Goal: Transaction & Acquisition: Download file/media

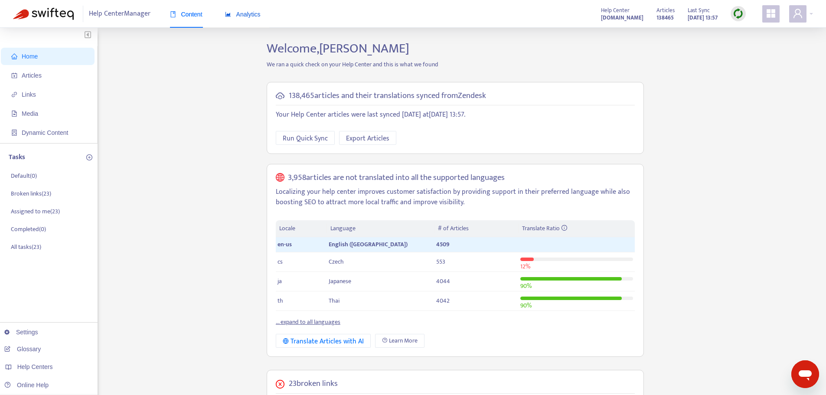
click at [245, 13] on span "Analytics" at bounding box center [243, 14] width 36 height 7
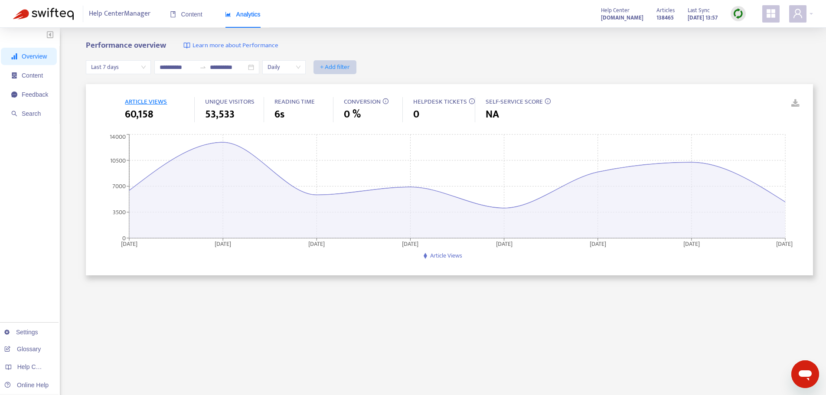
click at [348, 66] on span "+ Add filter" at bounding box center [335, 67] width 30 height 10
click at [352, 153] on span "Visitors" at bounding box center [358, 154] width 39 height 10
click at [351, 68] on div "Visitors: All" at bounding box center [331, 67] width 39 height 13
click at [338, 98] on div "Staff" at bounding box center [413, 98] width 151 height 10
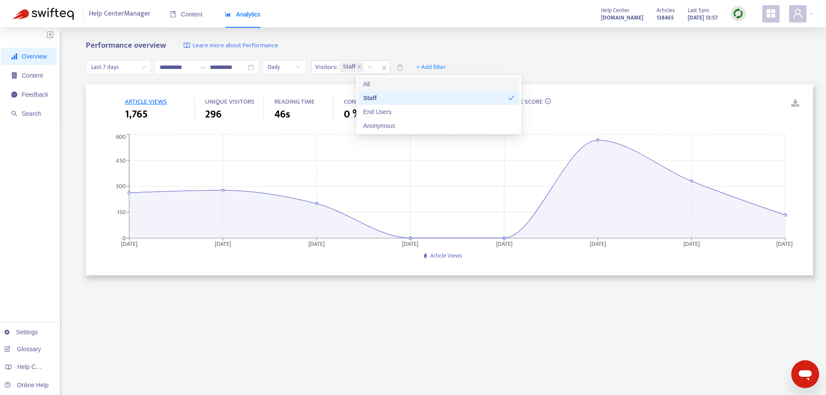
click at [551, 55] on div "**********" at bounding box center [450, 67] width 728 height 33
click at [377, 67] on div "Staff" at bounding box center [357, 67] width 39 height 13
click at [379, 114] on div "End Users" at bounding box center [439, 112] width 151 height 10
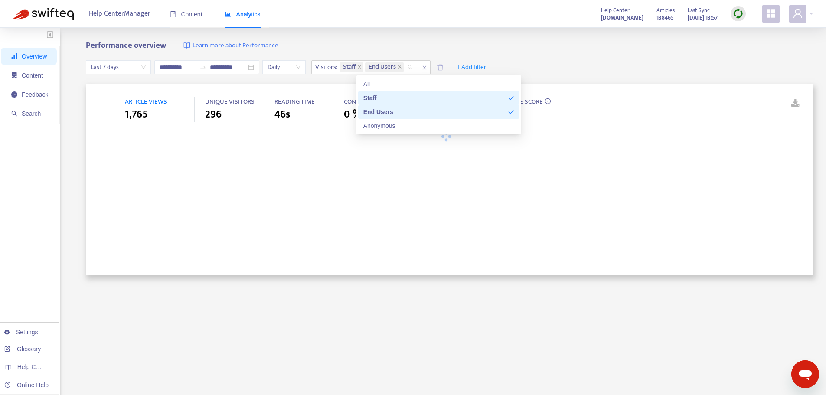
click at [410, 95] on div "Staff" at bounding box center [436, 98] width 145 height 10
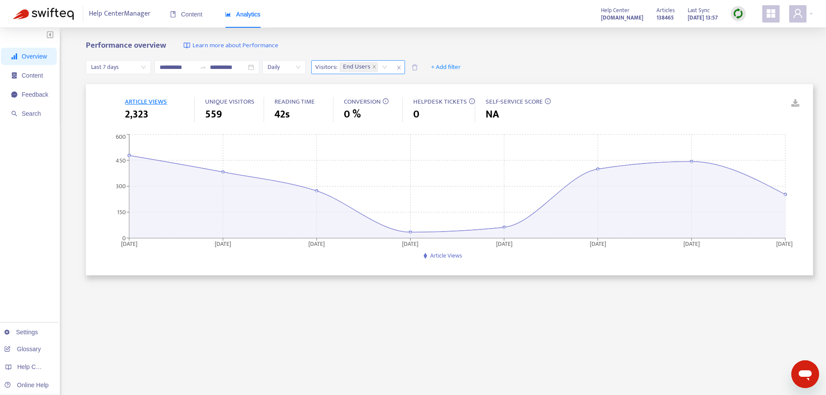
click at [392, 68] on div "End Users" at bounding box center [365, 67] width 54 height 13
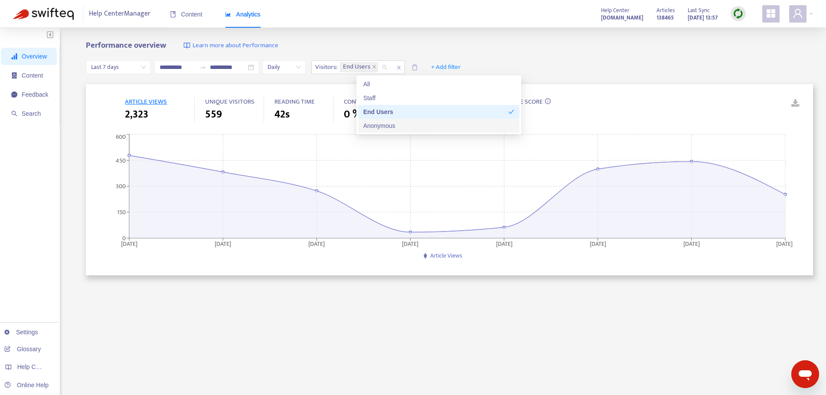
click at [400, 123] on div "Anonymous" at bounding box center [439, 126] width 151 height 10
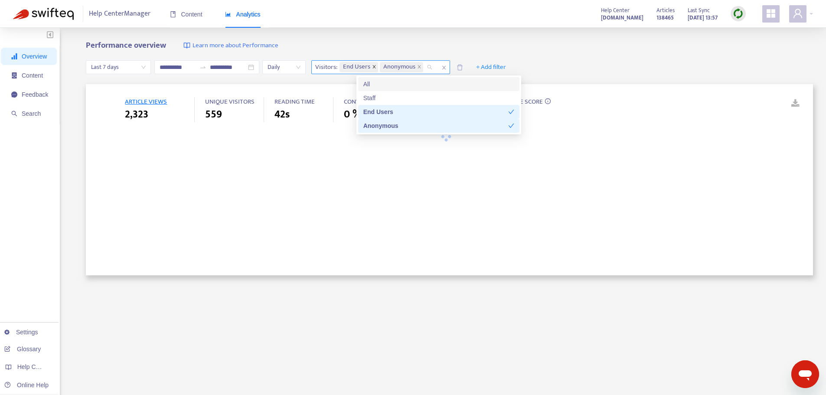
click at [377, 67] on icon "close" at bounding box center [374, 67] width 4 height 4
click at [603, 49] on div "Performance overview Learn more about Performance" at bounding box center [450, 46] width 728 height 10
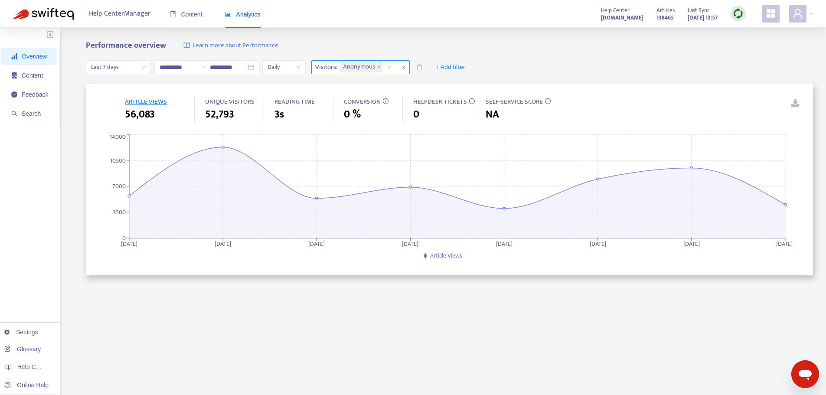
click at [248, 45] on span "Learn more about Performance" at bounding box center [236, 46] width 86 height 10
click at [406, 67] on icon "close" at bounding box center [403, 67] width 5 height 5
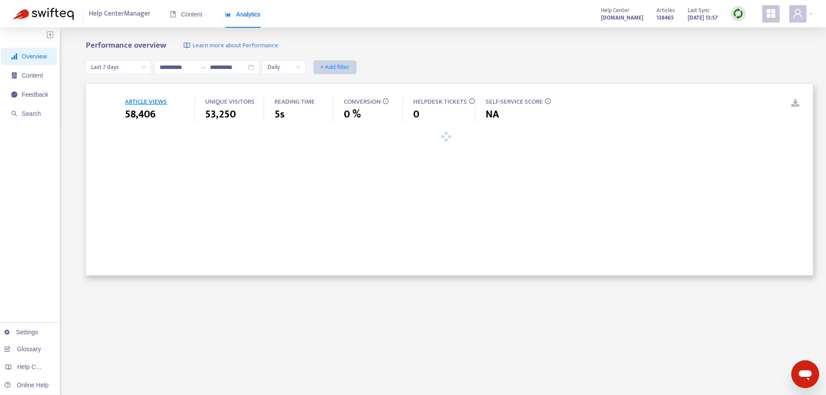
click at [350, 67] on span "+ Add filter" at bounding box center [335, 67] width 30 height 10
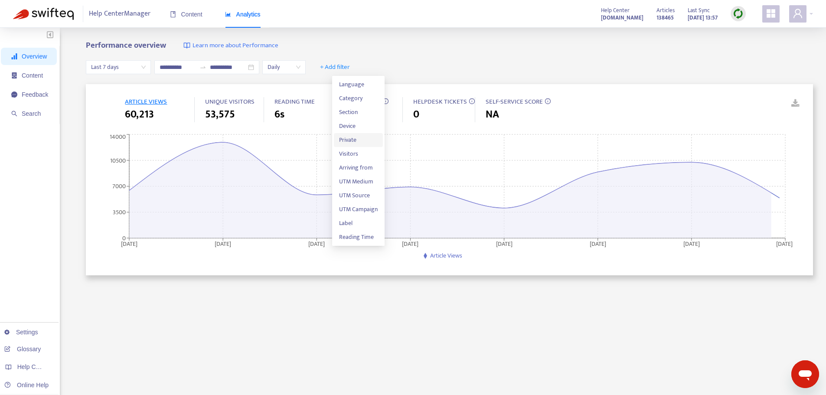
click at [346, 142] on span "Private" at bounding box center [358, 140] width 39 height 10
click at [351, 66] on input "search" at bounding box center [334, 67] width 34 height 13
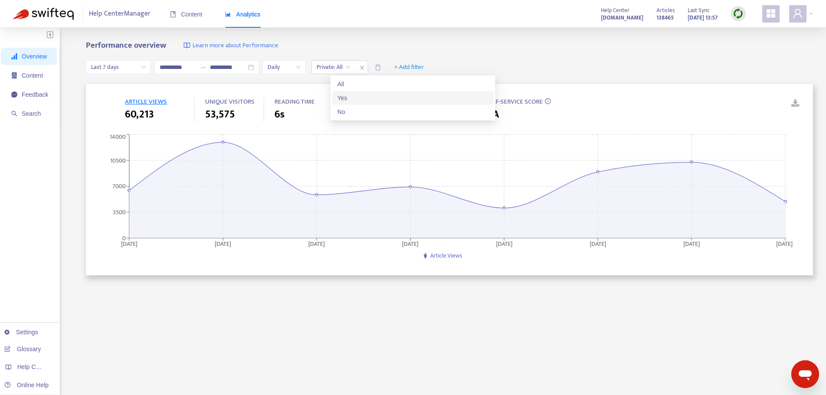
click at [344, 98] on div "Yes" at bounding box center [413, 98] width 151 height 10
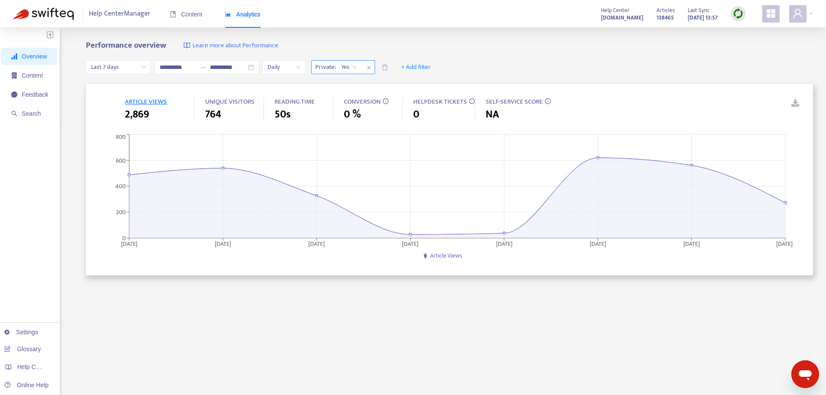
click at [357, 68] on span "Yes" at bounding box center [349, 67] width 16 height 13
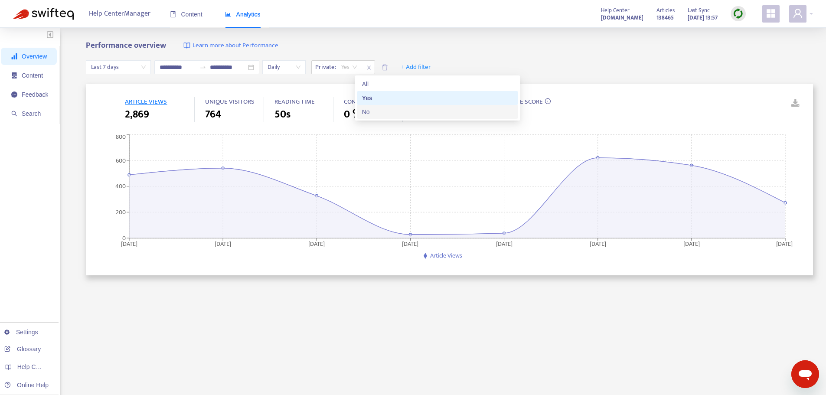
click at [368, 110] on div "No" at bounding box center [437, 112] width 151 height 10
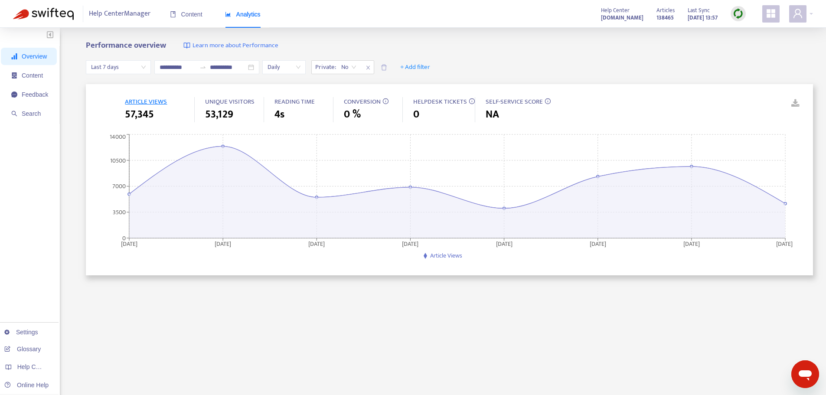
click at [140, 102] on span "ARTICLE VIEWS" at bounding box center [146, 101] width 42 height 11
click at [37, 77] on span "Content" at bounding box center [32, 75] width 21 height 7
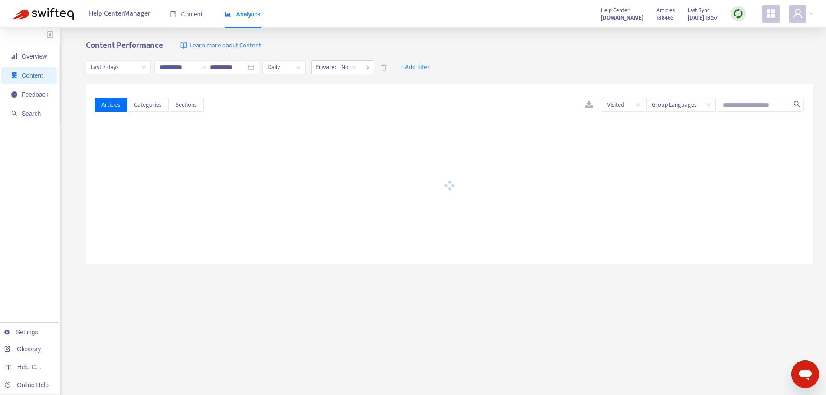
click at [637, 104] on span "Visited" at bounding box center [623, 104] width 33 height 13
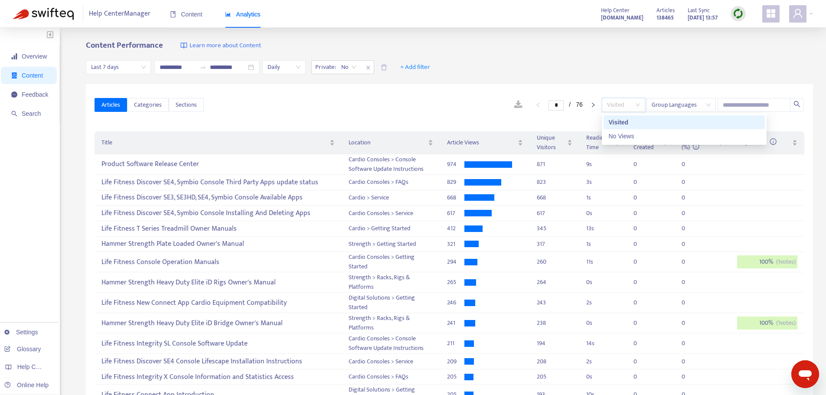
click at [637, 104] on span "Visited" at bounding box center [623, 104] width 33 height 13
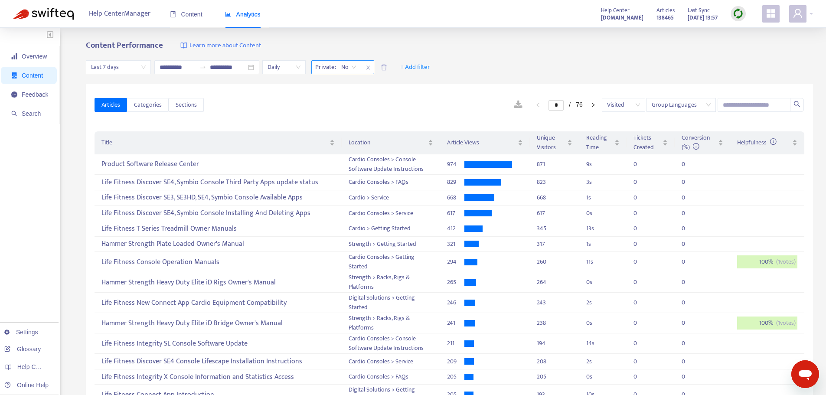
click at [357, 68] on span "No" at bounding box center [348, 67] width 15 height 13
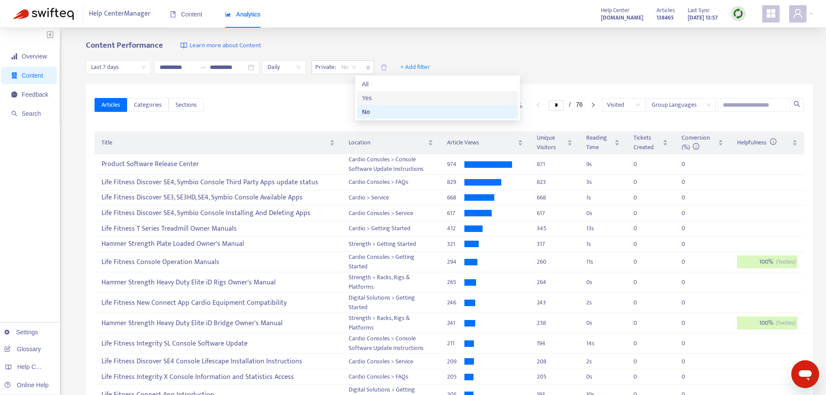
click at [367, 101] on div "Yes" at bounding box center [437, 98] width 151 height 10
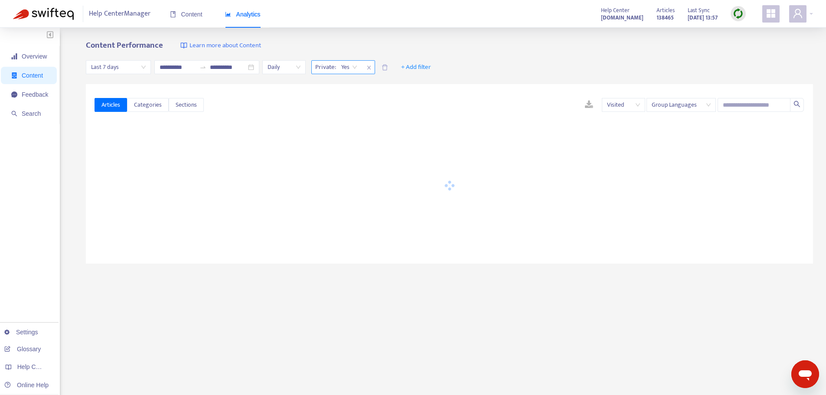
click at [357, 69] on span "Yes" at bounding box center [349, 67] width 16 height 13
click at [362, 67] on div "Yes" at bounding box center [350, 67] width 26 height 13
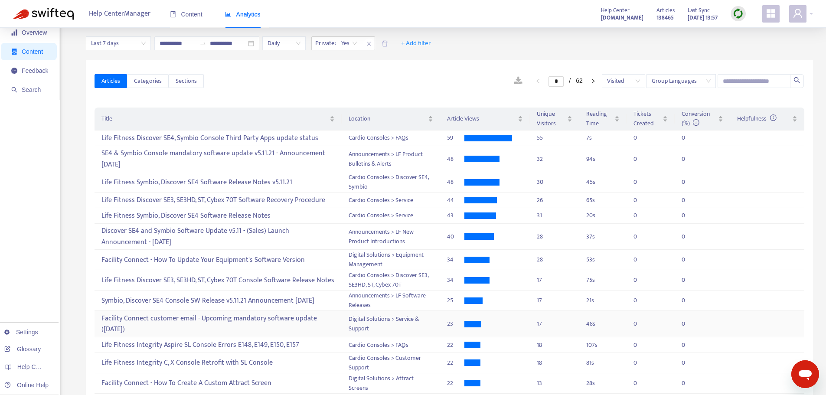
scroll to position [43, 0]
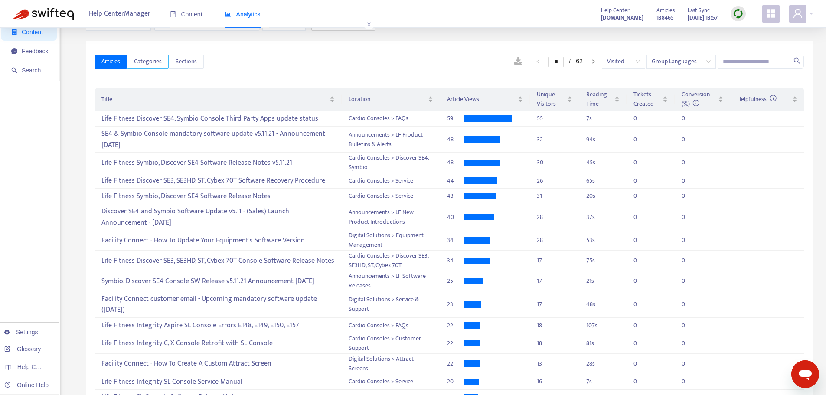
click at [144, 63] on span "Categories" at bounding box center [148, 62] width 28 height 10
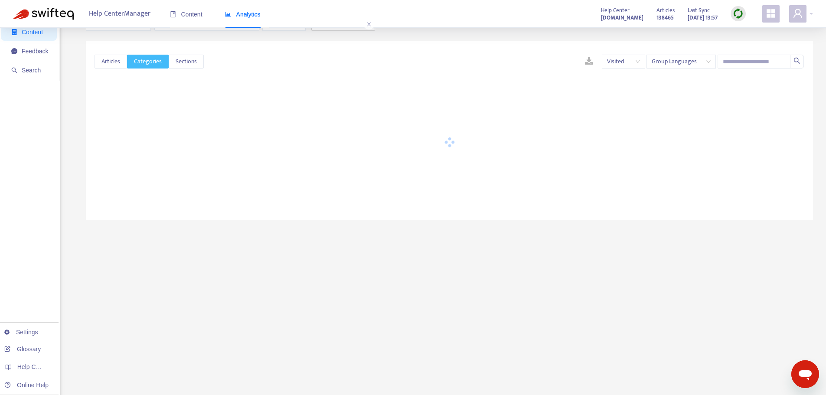
scroll to position [0, 0]
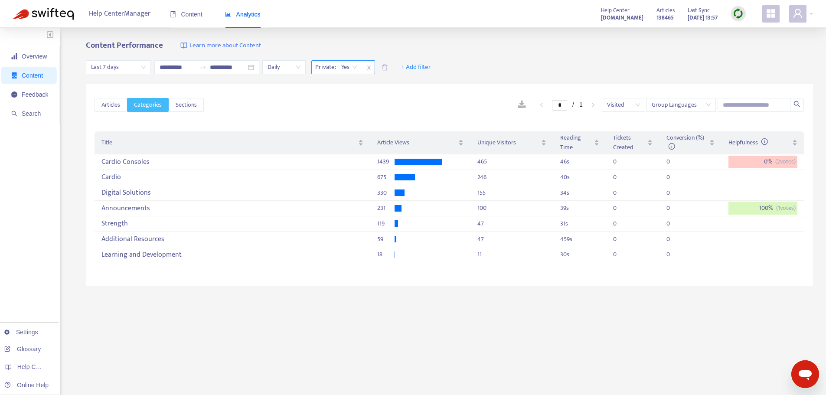
click at [357, 66] on span "Yes" at bounding box center [349, 67] width 16 height 13
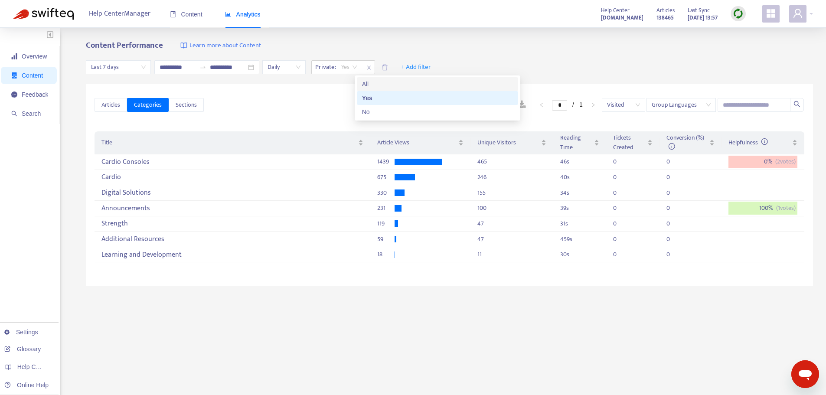
click at [367, 84] on div "All" at bounding box center [437, 84] width 151 height 10
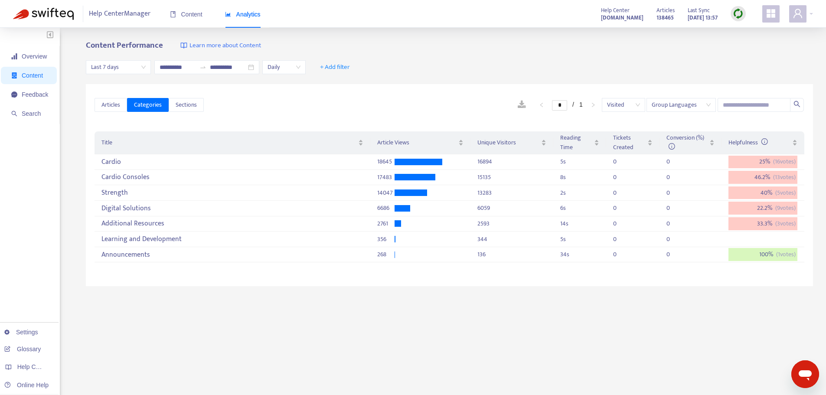
click at [141, 67] on span "Last 7 days" at bounding box center [118, 67] width 55 height 13
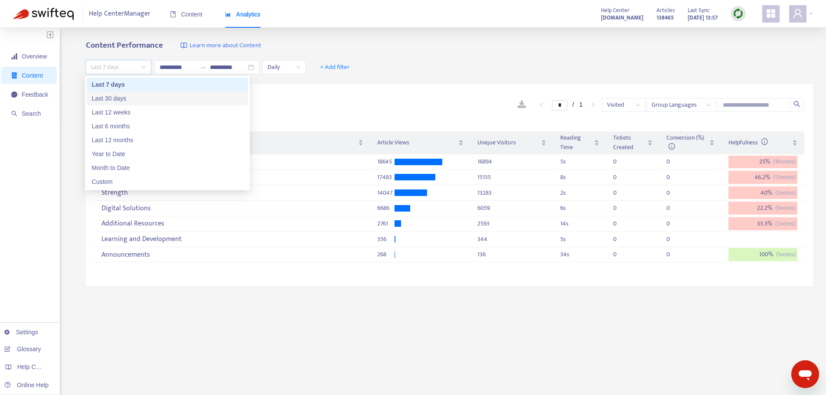
click at [112, 98] on div "Last 30 days" at bounding box center [167, 99] width 151 height 10
type input "**********"
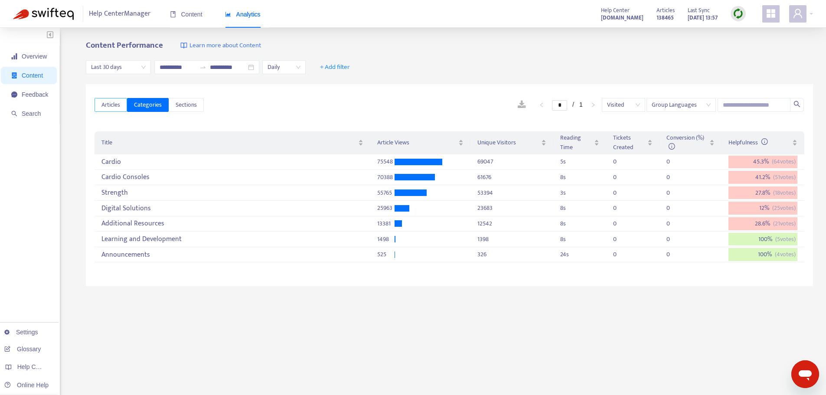
click at [111, 107] on span "Articles" at bounding box center [111, 105] width 19 height 10
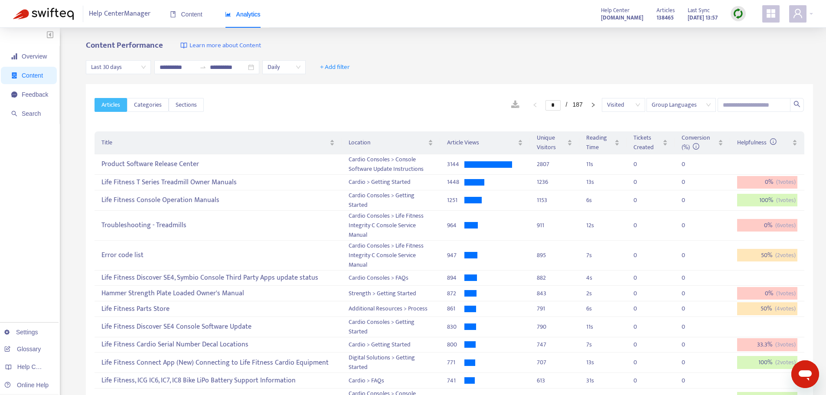
click at [142, 69] on span "Last 30 days" at bounding box center [118, 67] width 55 height 13
click at [407, 47] on div "Content Performance Learn more about Content" at bounding box center [450, 46] width 728 height 10
click at [350, 66] on span "+ Add filter" at bounding box center [335, 67] width 30 height 10
click at [350, 138] on span "Private" at bounding box center [358, 140] width 39 height 10
click at [351, 68] on input "search" at bounding box center [334, 67] width 34 height 13
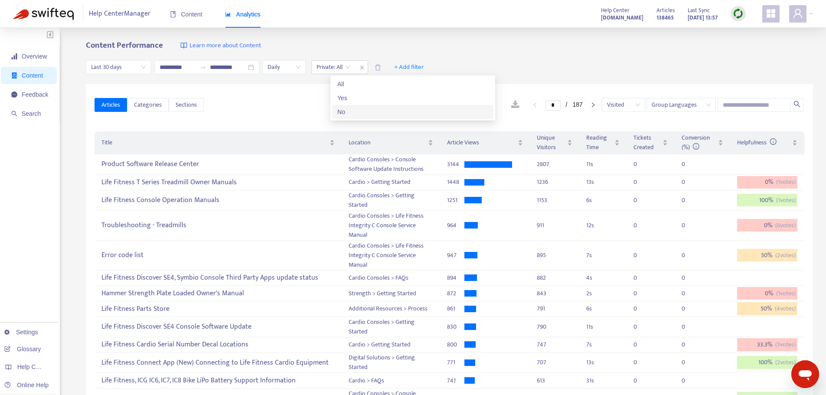
click at [341, 110] on div "No" at bounding box center [413, 112] width 151 height 10
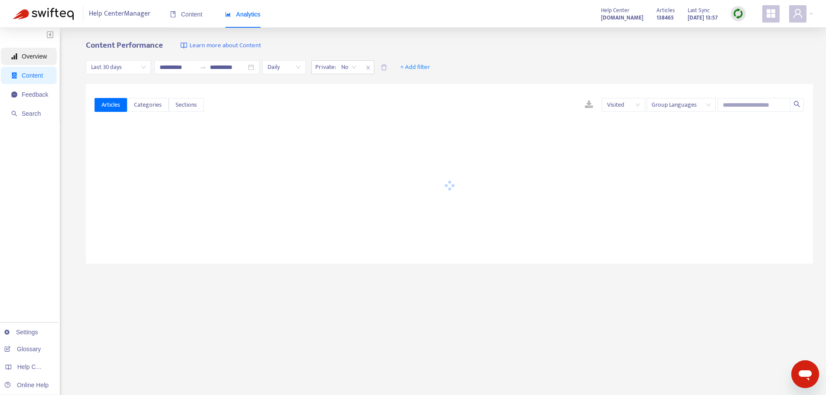
click at [31, 56] on span "Overview" at bounding box center [34, 56] width 25 height 7
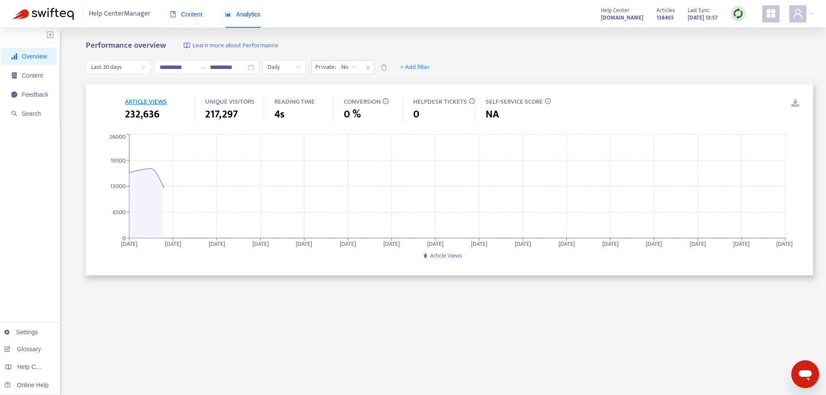
click at [188, 16] on span "Content" at bounding box center [186, 14] width 33 height 7
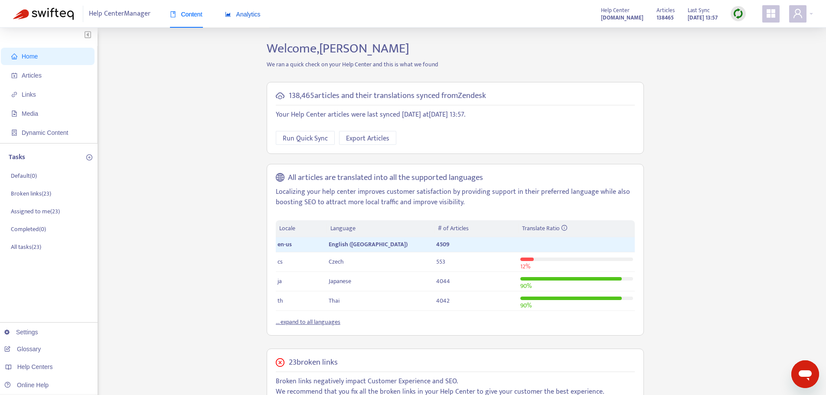
click at [242, 14] on span "Analytics" at bounding box center [243, 14] width 36 height 7
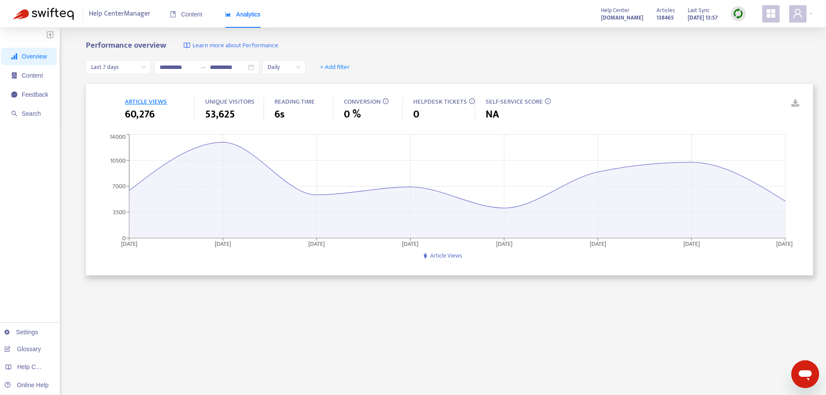
click at [140, 68] on span "Last 7 days" at bounding box center [118, 67] width 55 height 13
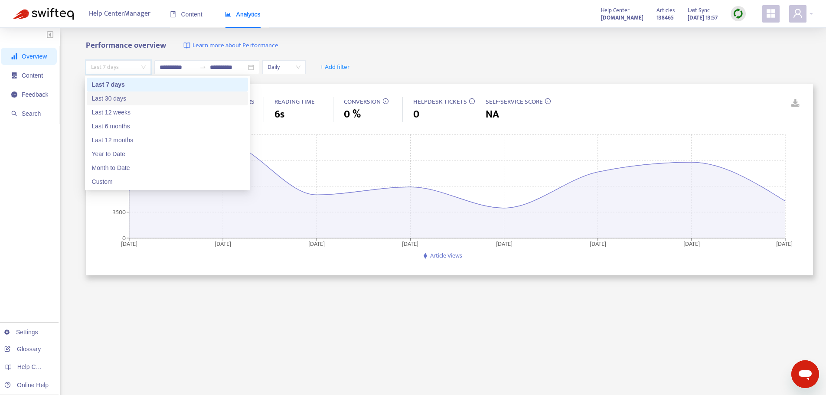
click at [100, 100] on div "Last 30 days" at bounding box center [167, 99] width 151 height 10
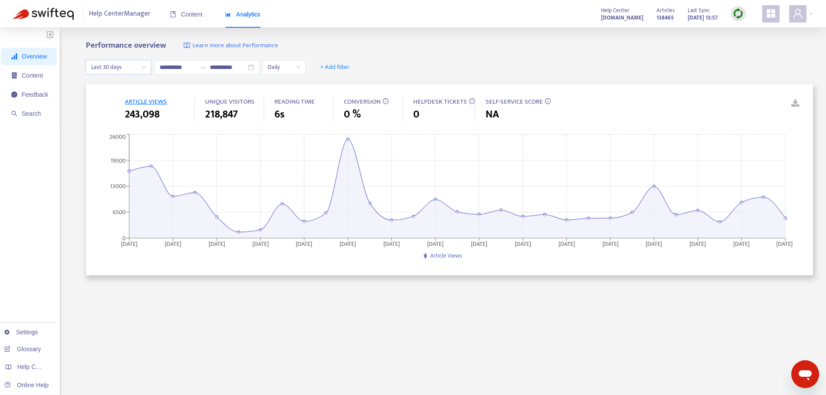
click at [143, 68] on span "Last 30 days" at bounding box center [118, 67] width 55 height 13
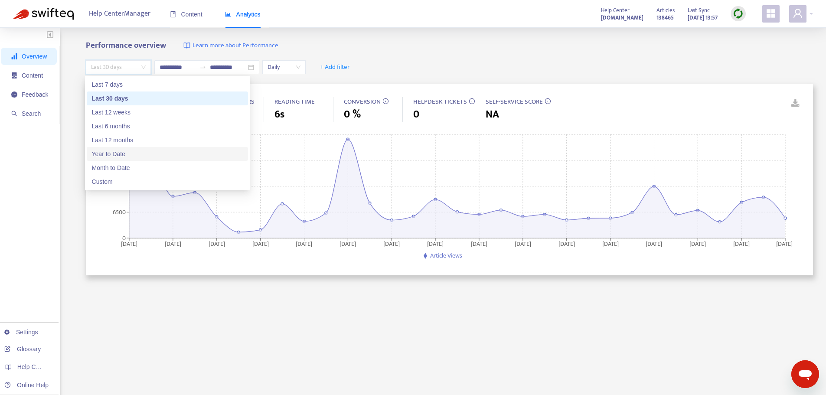
click at [114, 157] on div "Year to Date" at bounding box center [167, 154] width 151 height 10
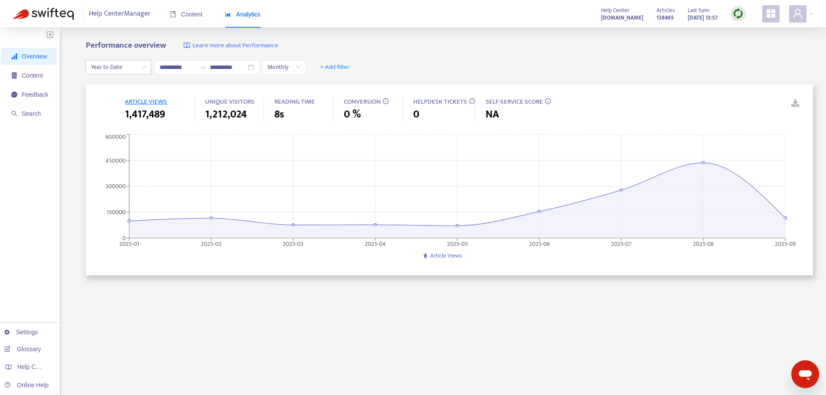
click at [141, 69] on span "Year to Date" at bounding box center [118, 67] width 55 height 13
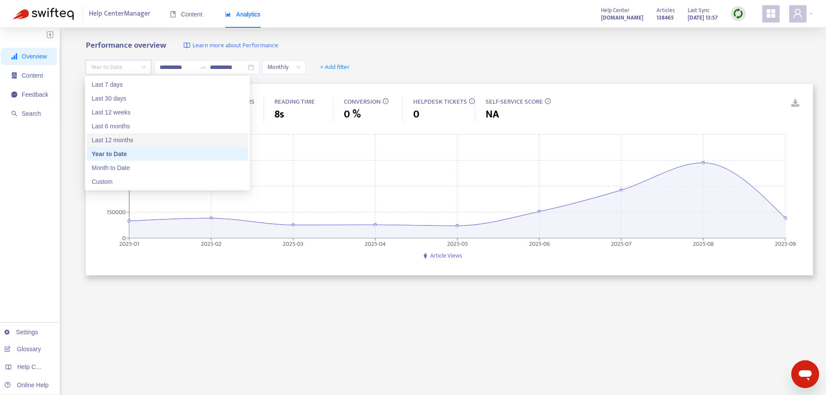
click at [118, 142] on div "Last 12 months" at bounding box center [167, 140] width 151 height 10
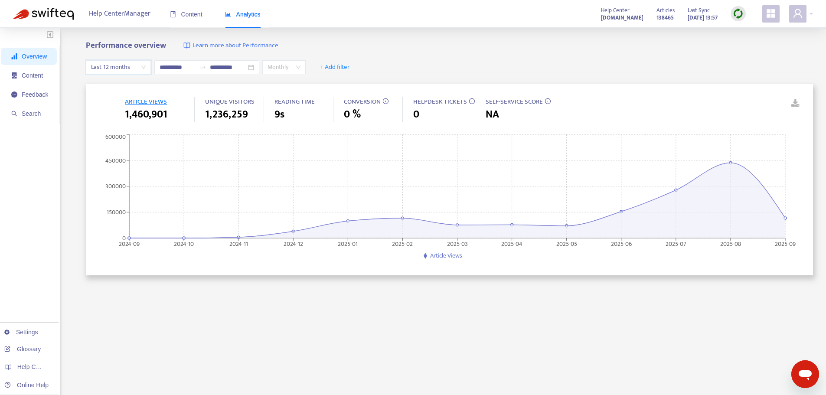
click at [301, 68] on span "Monthly" at bounding box center [284, 67] width 33 height 13
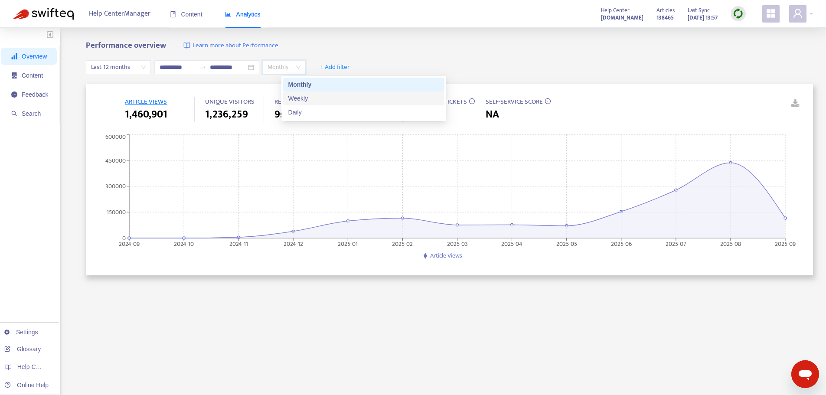
click at [302, 99] on div "Weekly" at bounding box center [363, 99] width 151 height 10
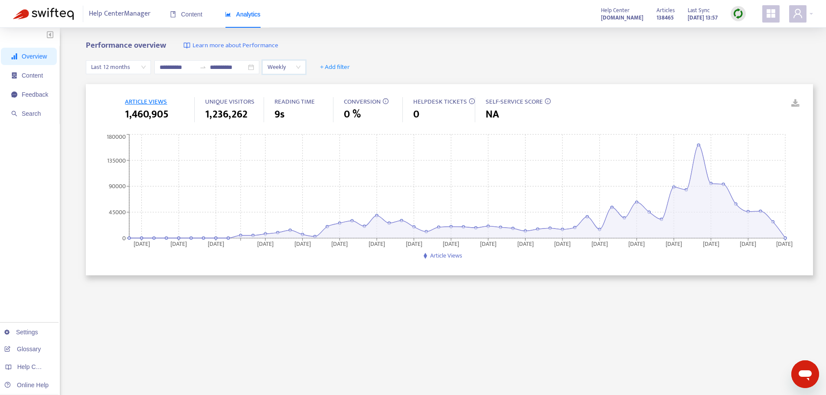
click at [301, 67] on span "Weekly" at bounding box center [284, 67] width 33 height 13
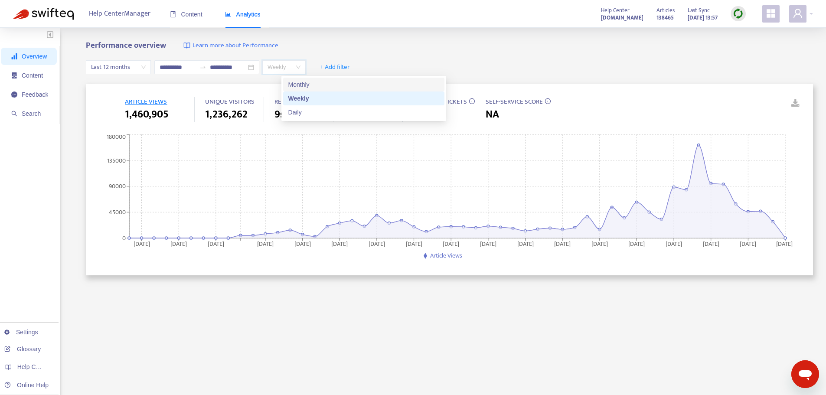
click at [305, 85] on div "Monthly" at bounding box center [363, 85] width 151 height 10
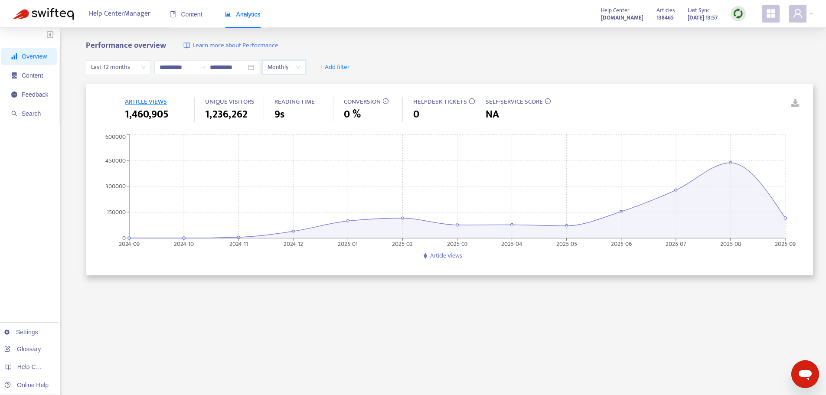
click at [150, 102] on span "ARTICLE VIEWS" at bounding box center [146, 101] width 42 height 11
click at [259, 69] on div "**********" at bounding box center [206, 67] width 105 height 14
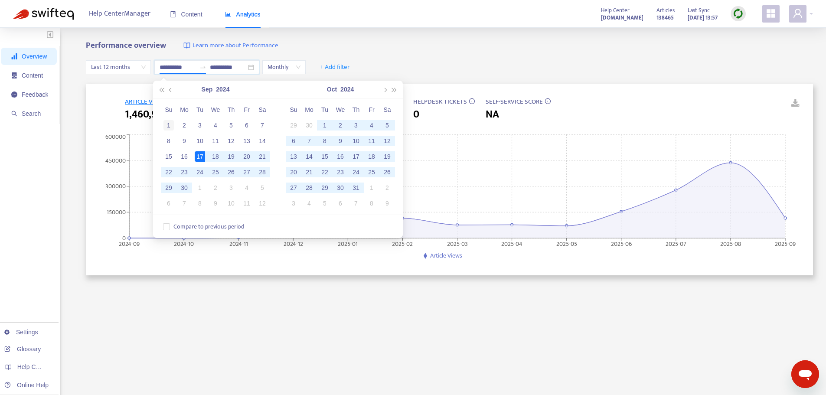
type input "**********"
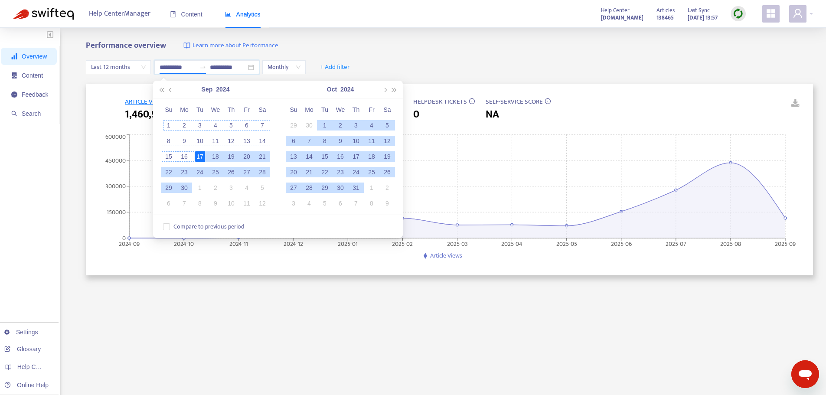
click at [170, 124] on div "1" at bounding box center [169, 125] width 10 height 10
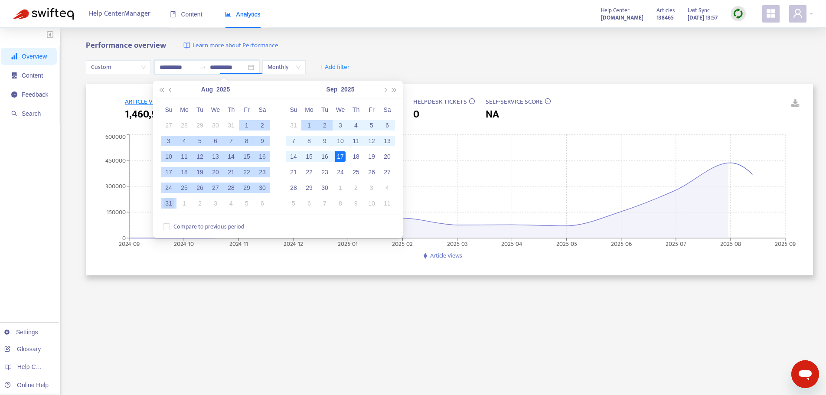
type input "**********"
click at [169, 205] on div "31" at bounding box center [169, 203] width 10 height 10
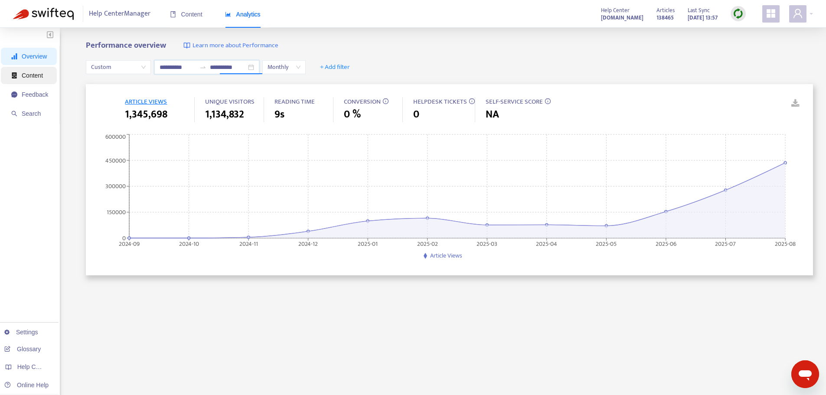
click at [35, 73] on span "Content" at bounding box center [32, 75] width 21 height 7
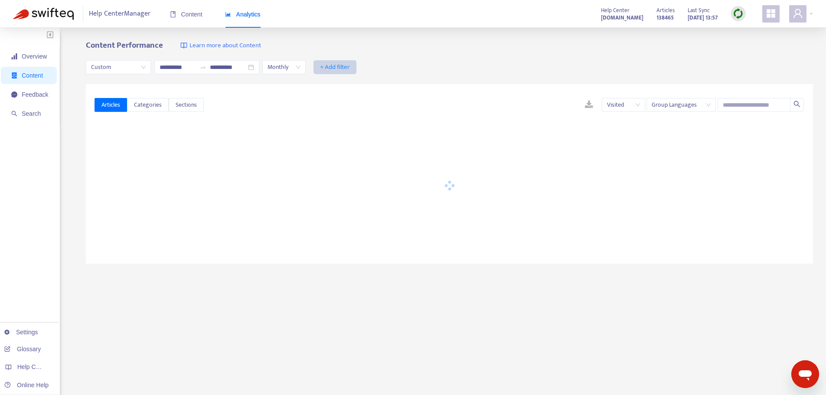
click at [350, 67] on span "+ Add filter" at bounding box center [335, 67] width 30 height 10
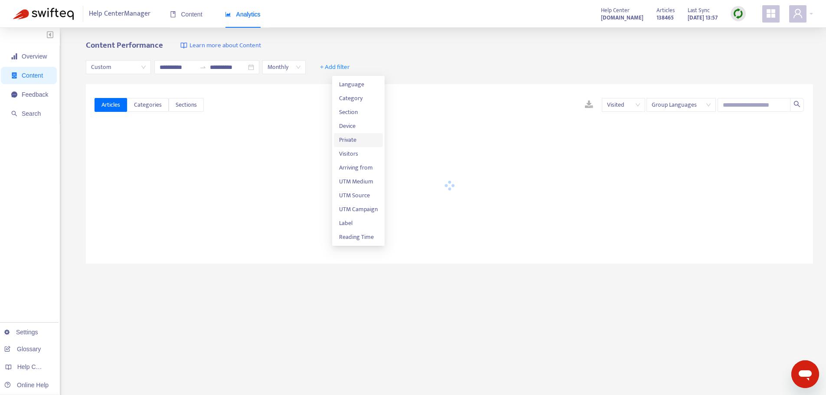
click at [348, 138] on span "Private" at bounding box center [358, 140] width 39 height 10
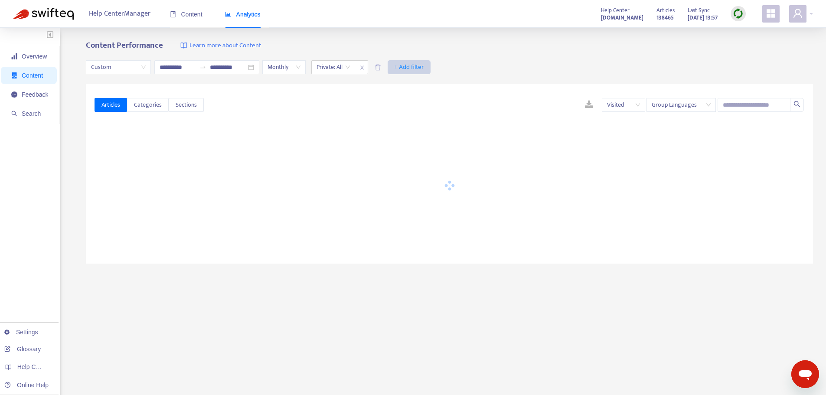
click at [423, 67] on span "+ Add filter" at bounding box center [409, 67] width 30 height 10
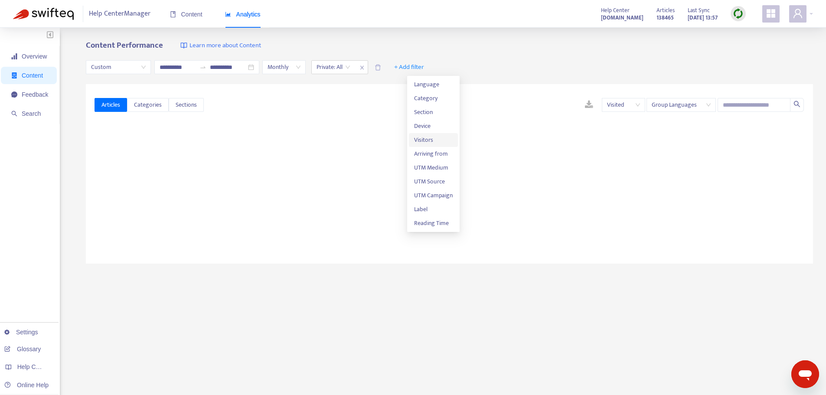
click at [429, 143] on span "Visitors" at bounding box center [433, 140] width 39 height 10
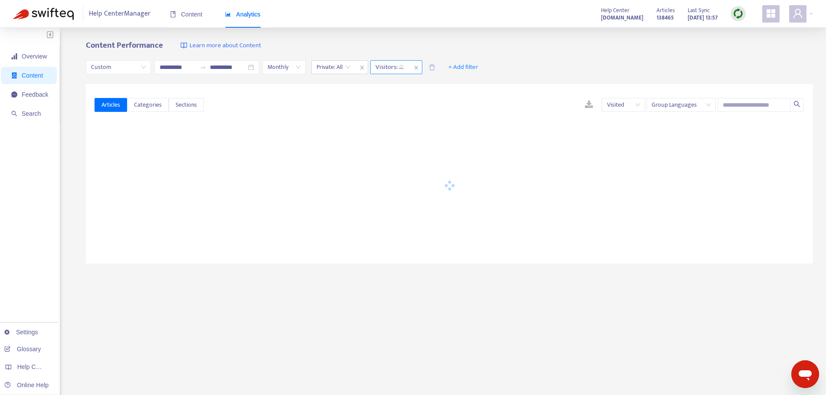
click at [410, 66] on div "Visitors: All" at bounding box center [390, 67] width 39 height 13
click at [479, 66] on span "+ Add filter" at bounding box center [464, 67] width 30 height 10
click at [485, 140] on span "Arriving from" at bounding box center [488, 140] width 39 height 10
click at [490, 67] on div "Arriving from: All" at bounding box center [457, 67] width 65 height 13
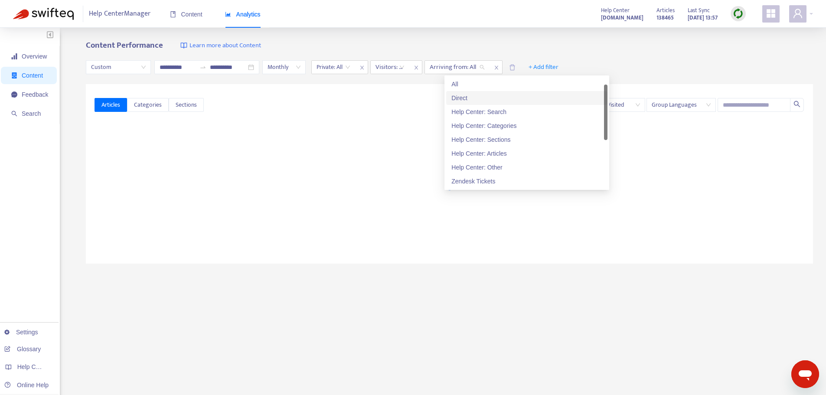
drag, startPoint x: 608, startPoint y: 101, endPoint x: 613, endPoint y: 57, distance: 44.2
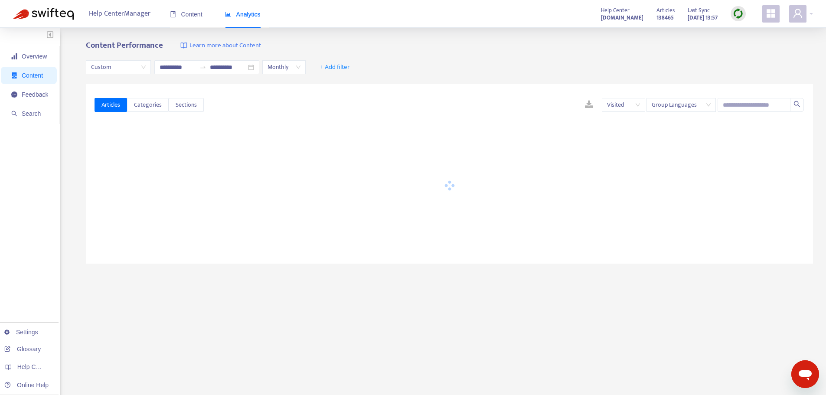
click at [614, 50] on div "Content Performance Learn more about Content" at bounding box center [450, 46] width 728 height 10
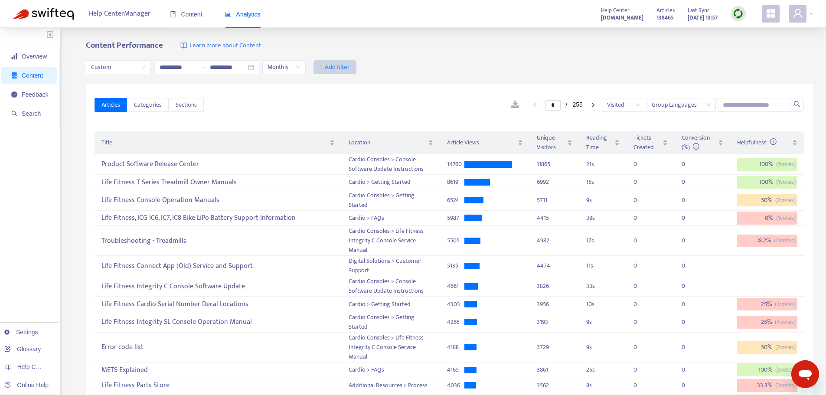
click at [350, 68] on span "+ Add filter" at bounding box center [335, 67] width 30 height 10
click at [352, 141] on span "Private" at bounding box center [358, 140] width 39 height 10
click at [424, 64] on span "+ Add filter" at bounding box center [409, 67] width 30 height 10
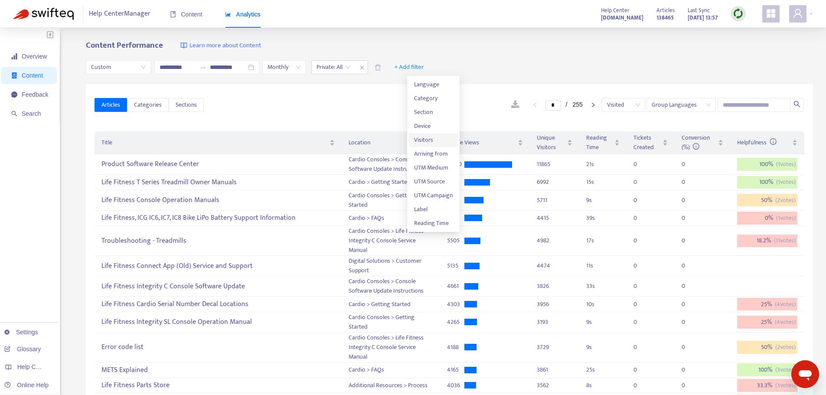
click at [429, 140] on span "Visitors" at bounding box center [433, 140] width 39 height 10
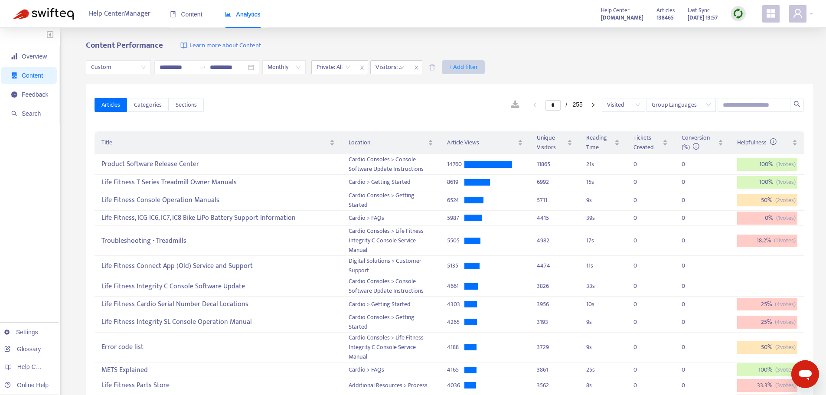
click at [477, 66] on span "+ Add filter" at bounding box center [464, 67] width 30 height 10
click at [483, 141] on span "Arriving from" at bounding box center [488, 140] width 39 height 10
click at [490, 67] on div "Arriving from: All" at bounding box center [457, 67] width 65 height 13
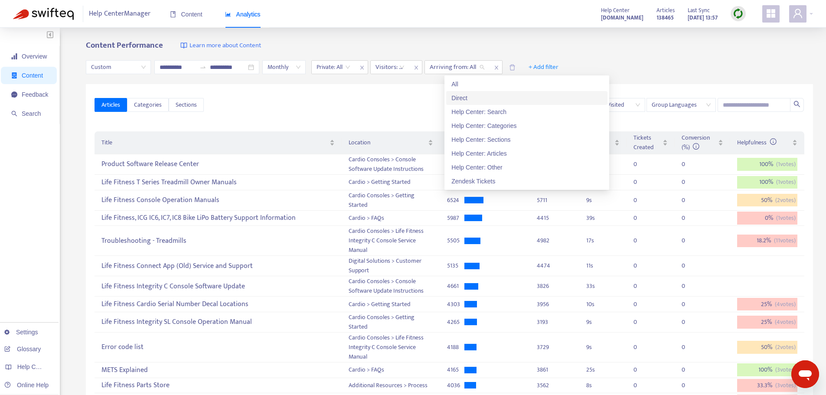
click at [462, 99] on div "Direct" at bounding box center [527, 98] width 151 height 10
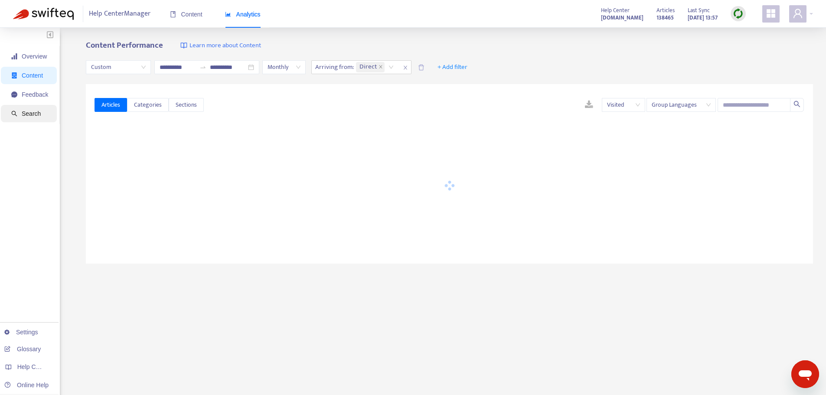
click at [30, 113] on span "Search" at bounding box center [31, 113] width 19 height 7
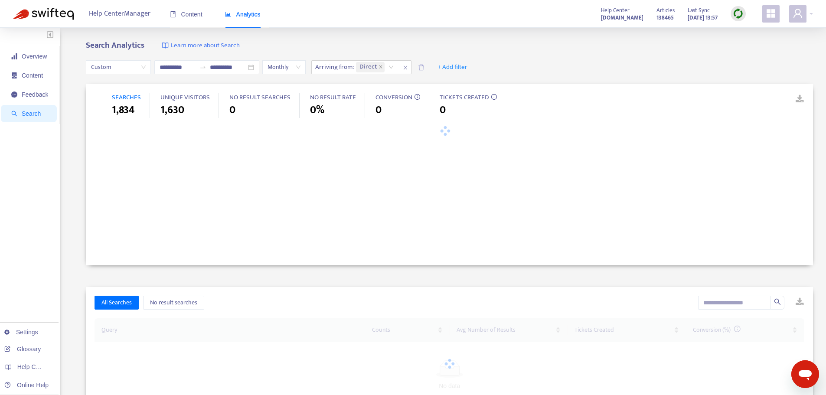
click at [143, 70] on span "Custom" at bounding box center [118, 67] width 55 height 13
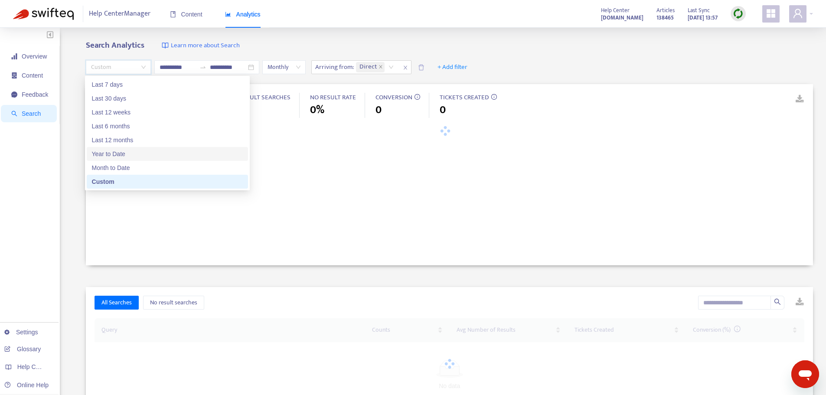
click at [114, 151] on div "Year to Date" at bounding box center [167, 154] width 151 height 10
type input "**********"
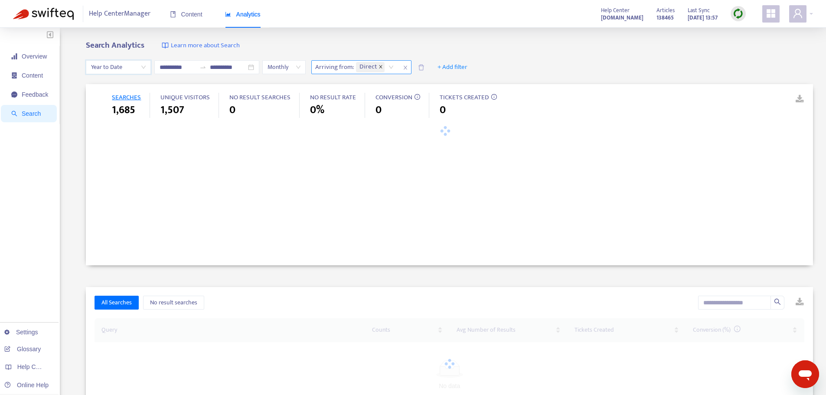
click at [383, 66] on icon "close" at bounding box center [381, 67] width 4 height 4
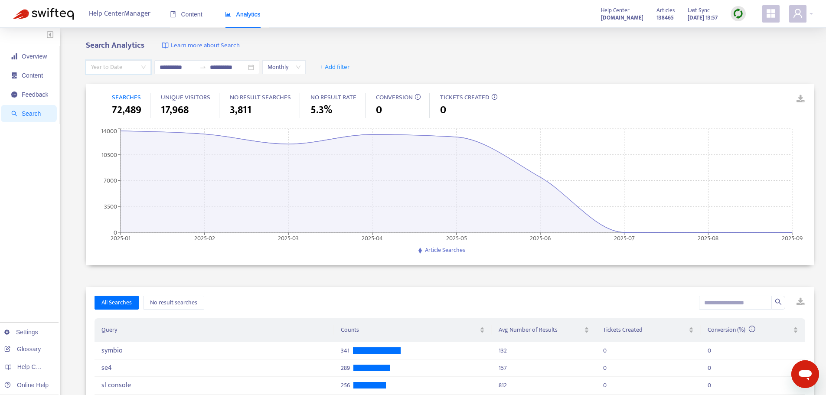
click at [143, 68] on span "Year to Date" at bounding box center [118, 67] width 55 height 13
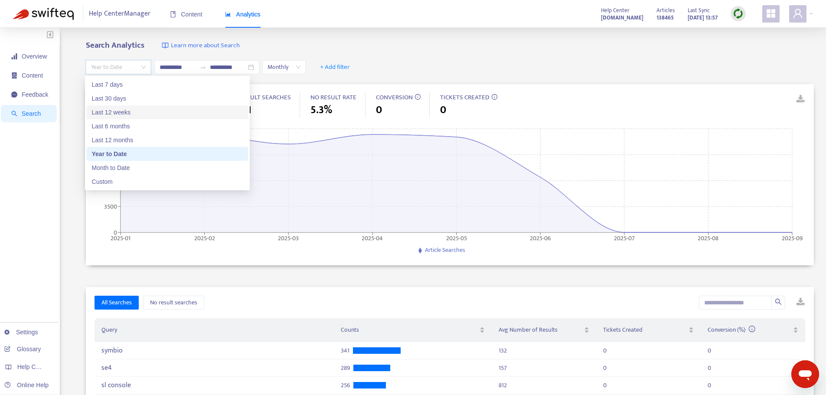
click at [111, 114] on div "Last 12 weeks" at bounding box center [167, 113] width 151 height 10
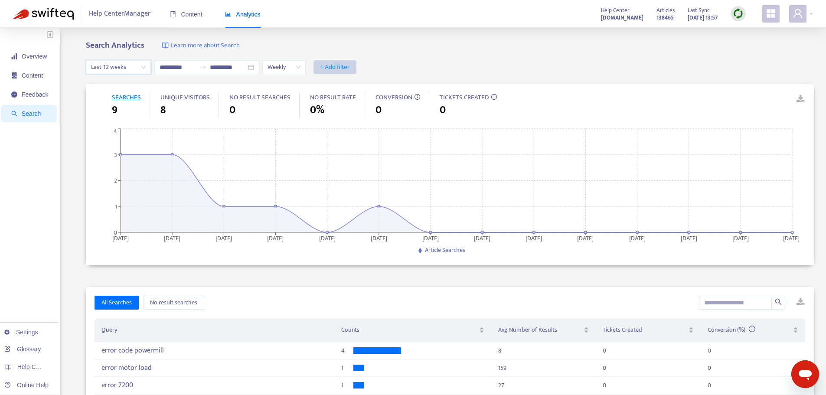
click at [348, 66] on span "+ Add filter" at bounding box center [335, 67] width 30 height 10
click at [355, 115] on span "Visitors" at bounding box center [356, 113] width 34 height 10
click at [446, 67] on span "+ Add filter" at bounding box center [431, 67] width 30 height 10
click at [449, 113] on span "Arriving from" at bounding box center [452, 113] width 34 height 10
click at [36, 112] on span "Search" at bounding box center [31, 113] width 19 height 7
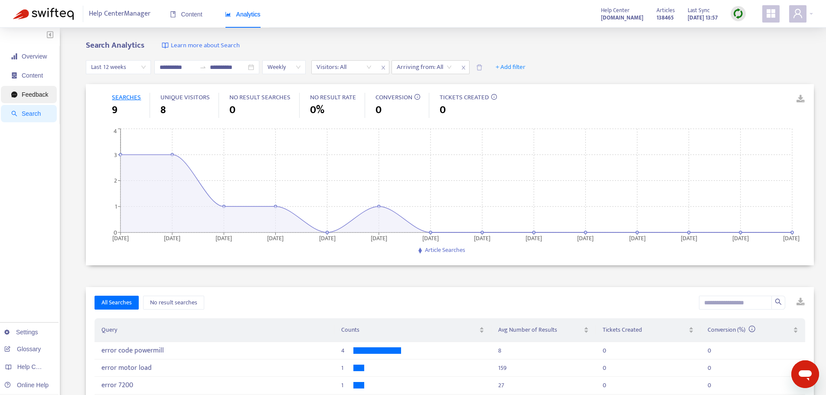
click at [33, 93] on span "Feedback" at bounding box center [35, 94] width 26 height 7
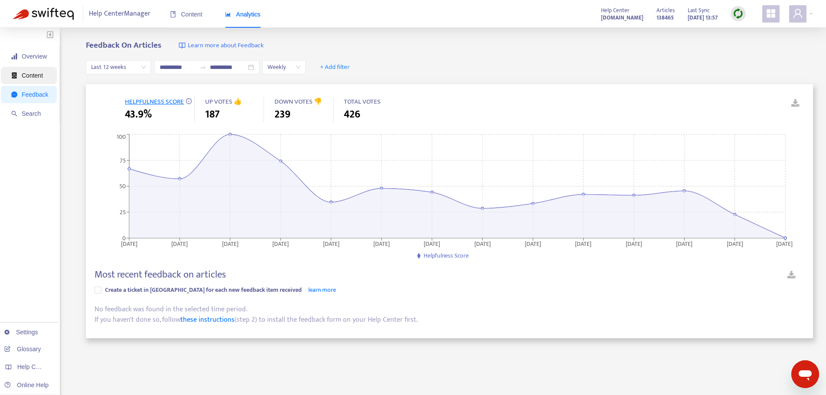
click at [43, 72] on span "Content" at bounding box center [32, 75] width 21 height 7
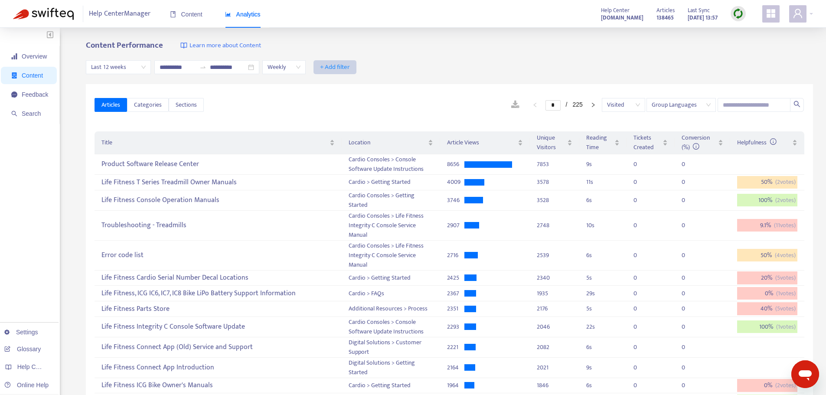
click at [350, 67] on span "+ Add filter" at bounding box center [335, 67] width 30 height 10
click at [353, 143] on span "Private" at bounding box center [358, 140] width 39 height 10
click at [424, 65] on span "+ Add filter" at bounding box center [409, 67] width 30 height 10
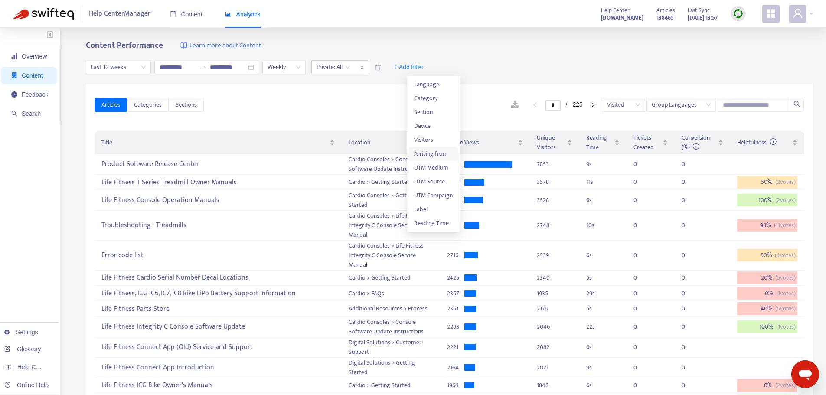
click at [428, 153] on span "Arriving from" at bounding box center [433, 154] width 39 height 10
click at [445, 68] on icon "close" at bounding box center [442, 67] width 5 height 5
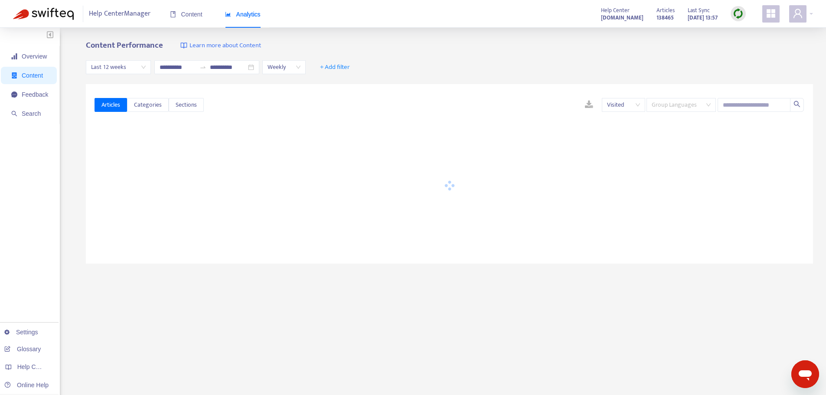
click at [710, 105] on span "Group Languages" at bounding box center [681, 104] width 59 height 13
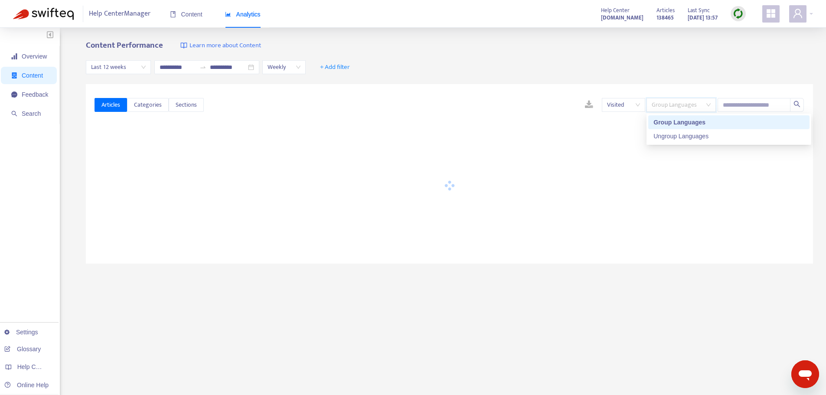
click at [710, 105] on span "Group Languages" at bounding box center [681, 104] width 59 height 13
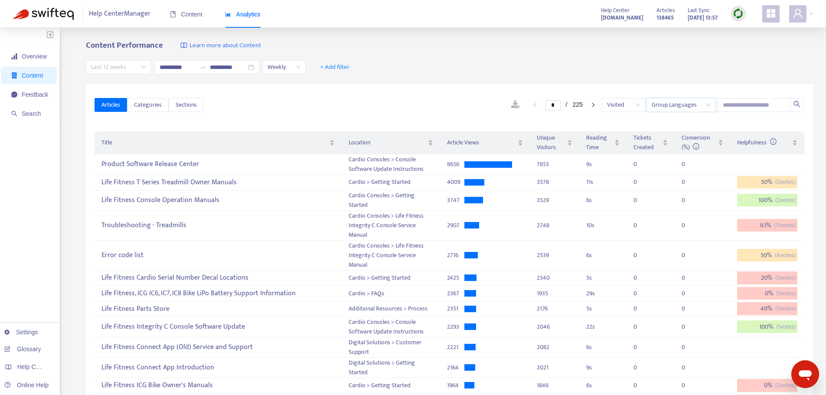
click at [144, 67] on span "Last 12 weeks" at bounding box center [118, 67] width 55 height 13
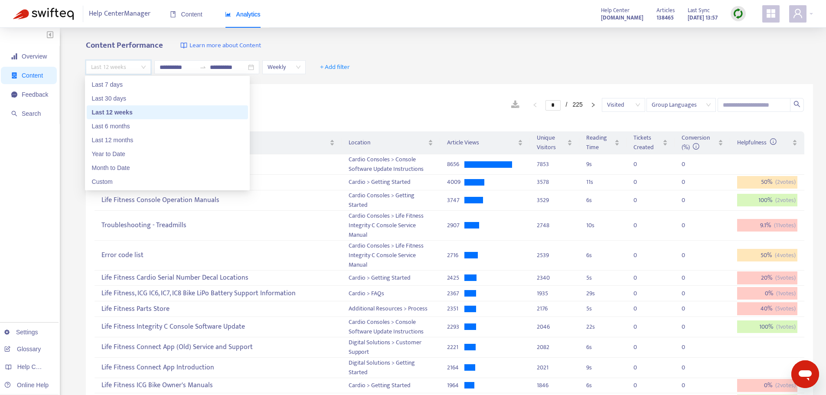
click at [364, 89] on div "Articles Categories Sections * / 225 Visited Group Languages" at bounding box center [450, 105] width 710 height 33
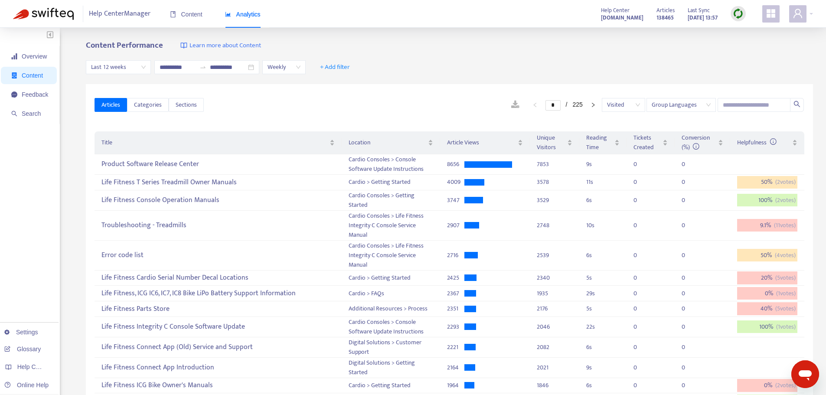
click at [503, 106] on link at bounding box center [516, 104] width 26 height 13
click at [30, 56] on span "Overview" at bounding box center [34, 56] width 25 height 7
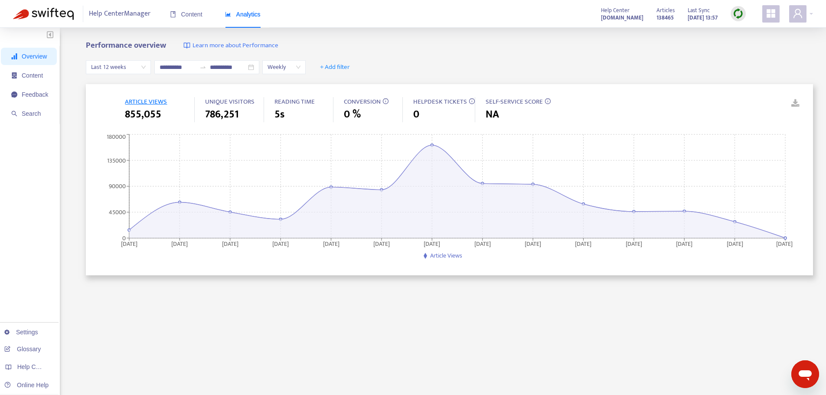
click at [144, 68] on span "Last 12 weeks" at bounding box center [118, 67] width 55 height 13
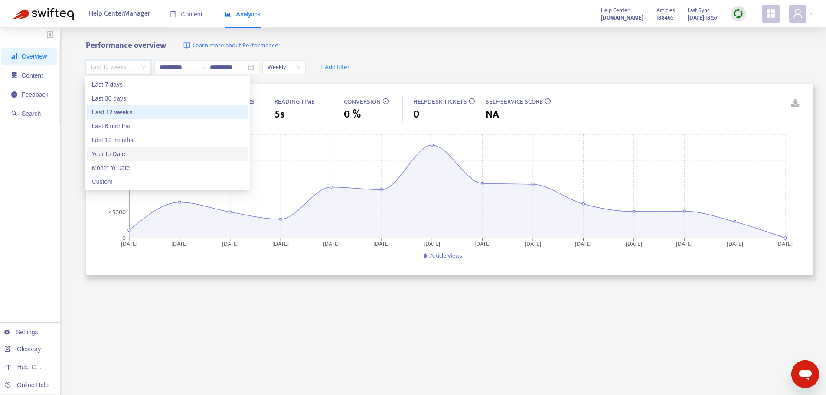
click at [108, 155] on div "Year to Date" at bounding box center [167, 154] width 151 height 10
type input "**********"
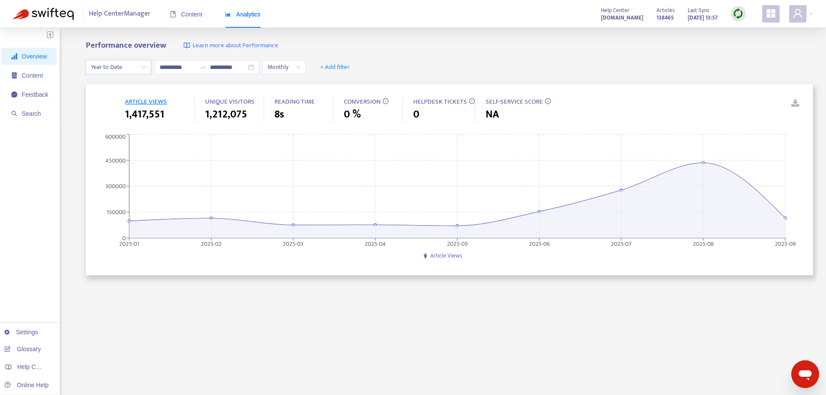
click at [796, 102] on link at bounding box center [789, 103] width 13 height 13
